Goal: Entertainment & Leisure: Consume media (video, audio)

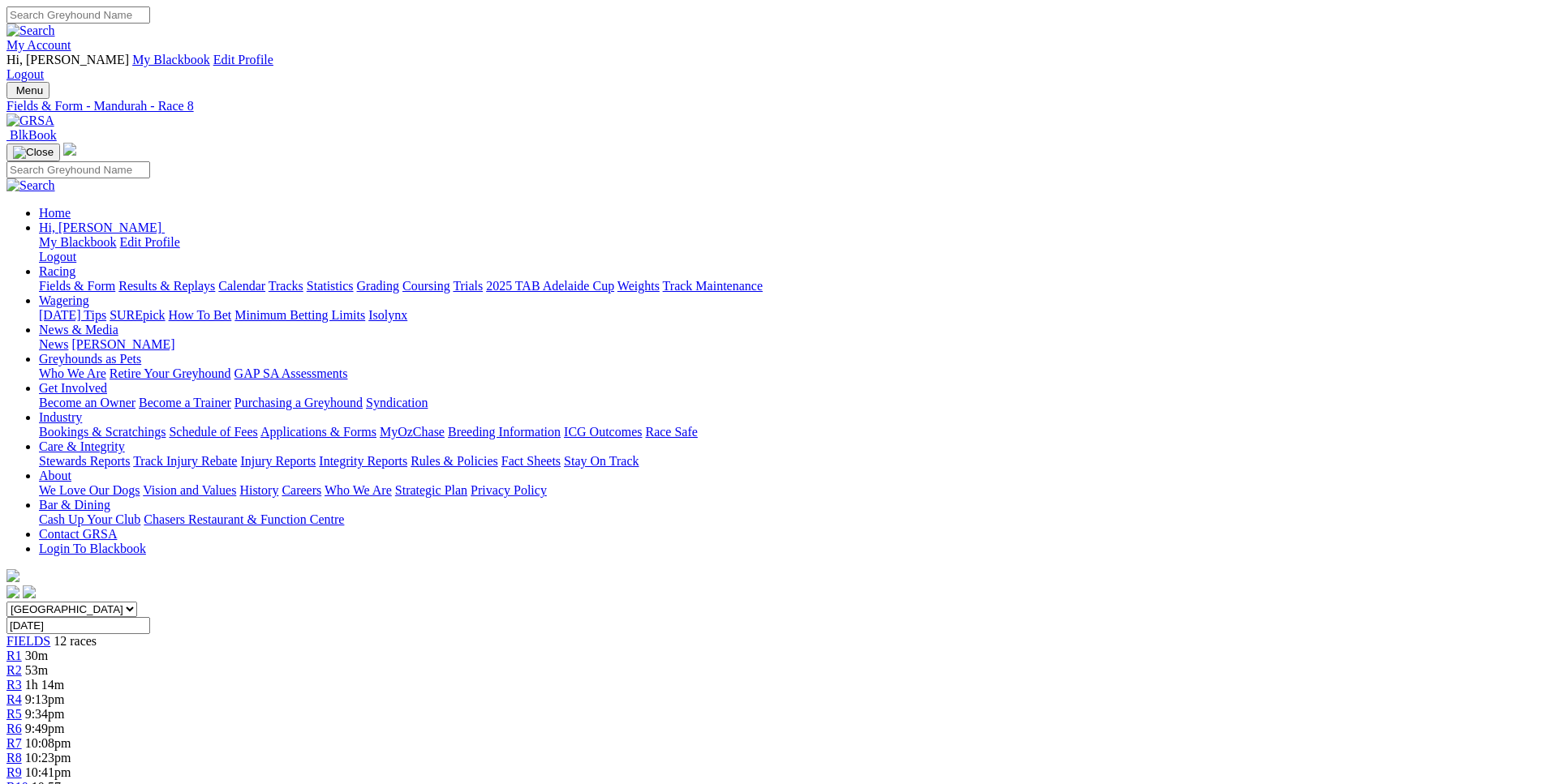
click at [71, 766] on span "10:41pm" at bounding box center [48, 773] width 46 height 14
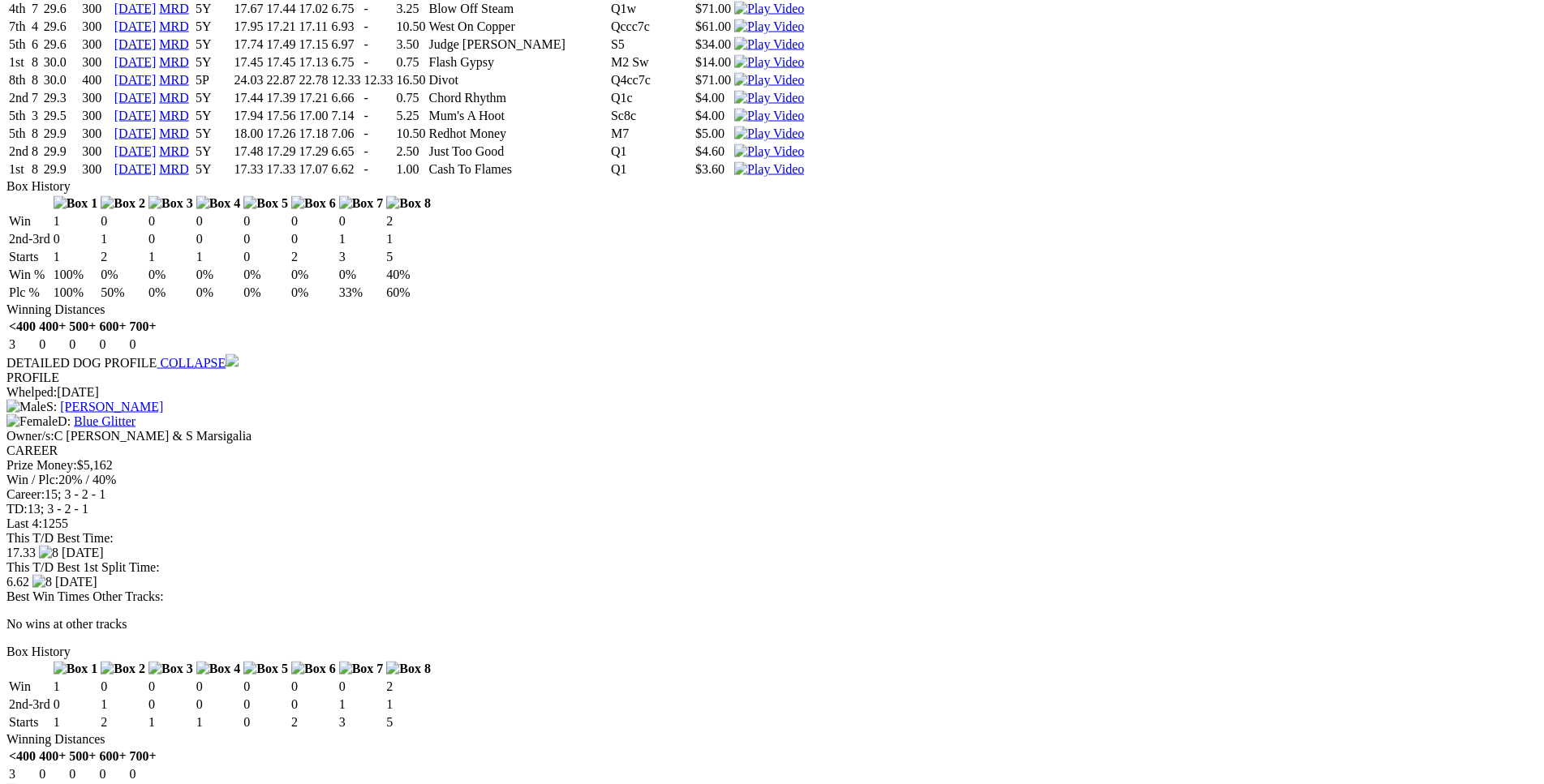
scroll to position [1983, 0]
drag, startPoint x: 414, startPoint y: 372, endPoint x: 954, endPoint y: 368, distance: 540.0
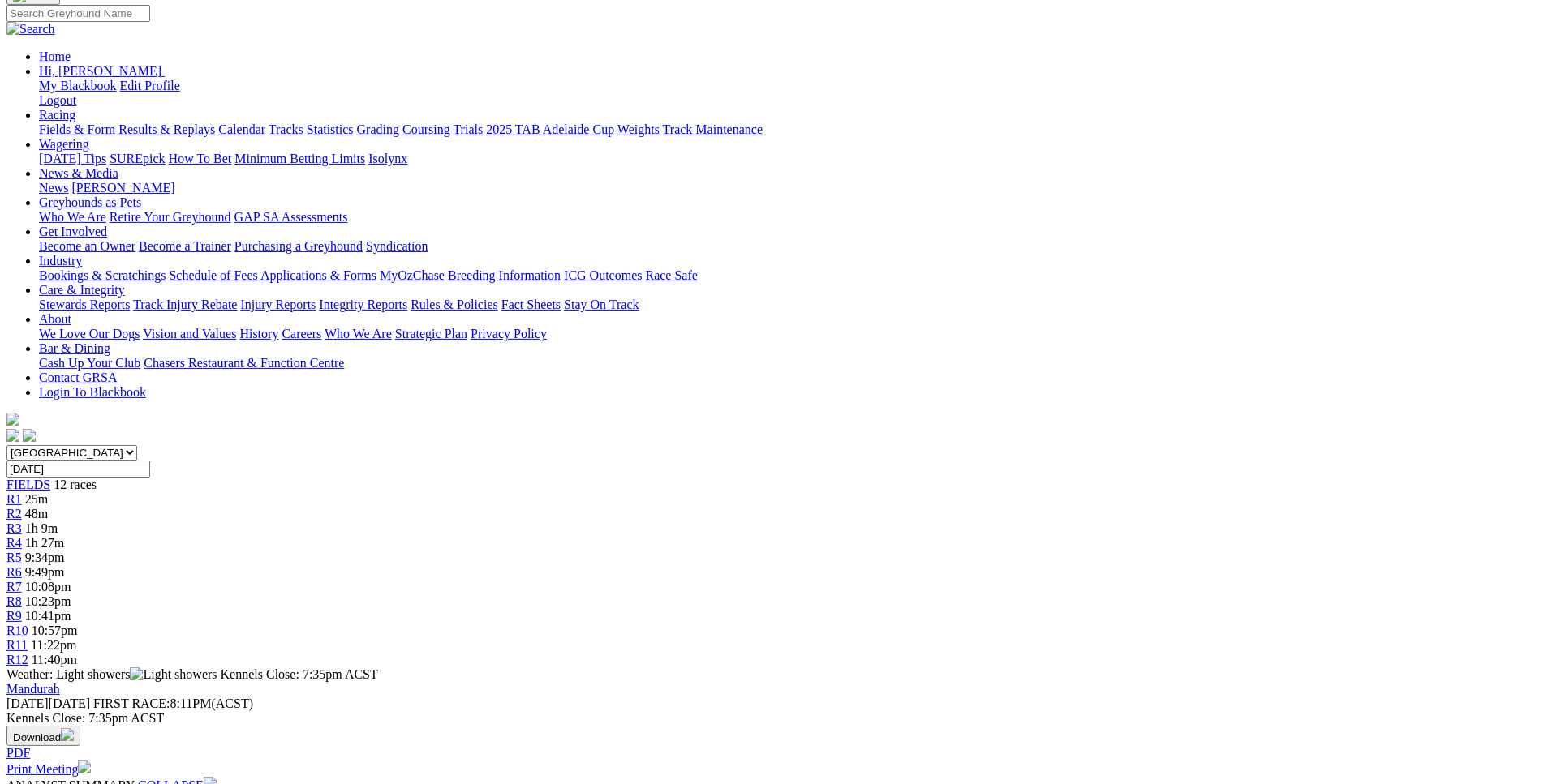
scroll to position [0, 0]
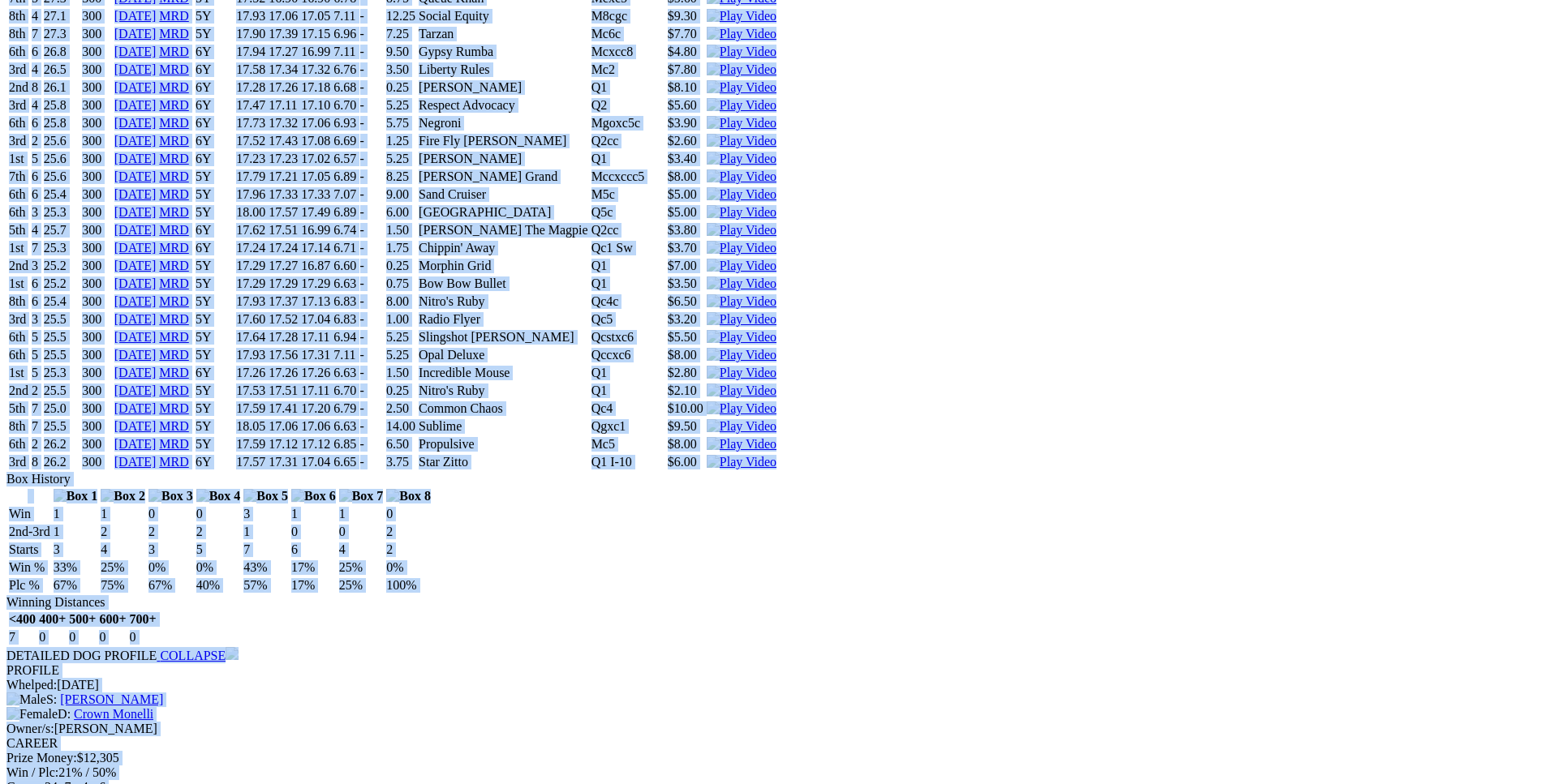
scroll to position [8484, 0]
drag, startPoint x: 231, startPoint y: 561, endPoint x: 1303, endPoint y: 670, distance: 1077.5
copy div "IDYLLIC PAIGE (6Y) B • Blue T: Karl Jovanovic Uduc $1.80 F B W(kg) D(m) Date Tr…"
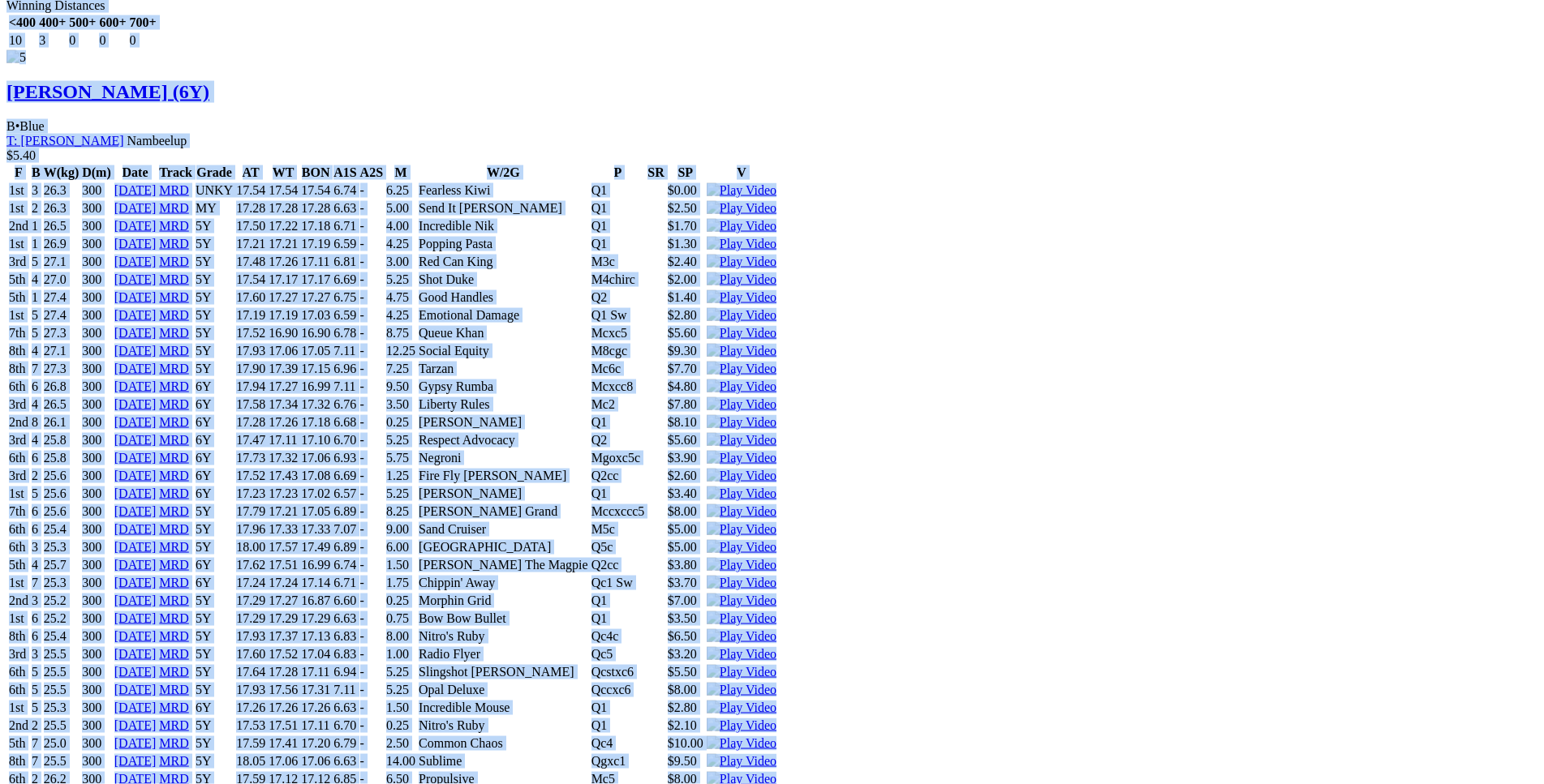
scroll to position [0, 0]
